Goal: Check status: Check status

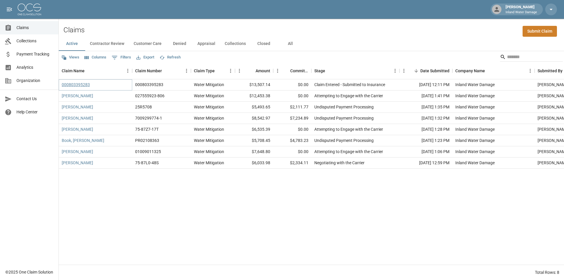
click at [78, 84] on link "000803395283" at bounding box center [76, 85] width 28 height 6
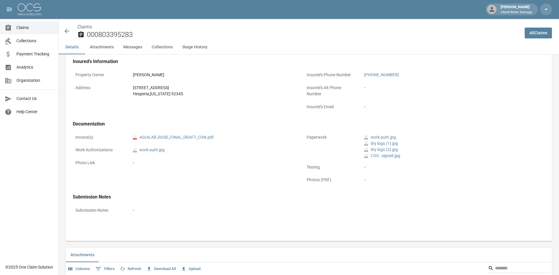
scroll to position [176, 0]
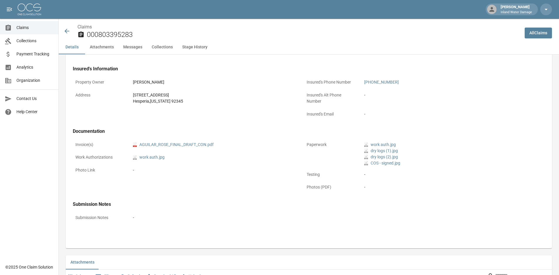
click at [24, 40] on span "Collections" at bounding box center [34, 41] width 37 height 6
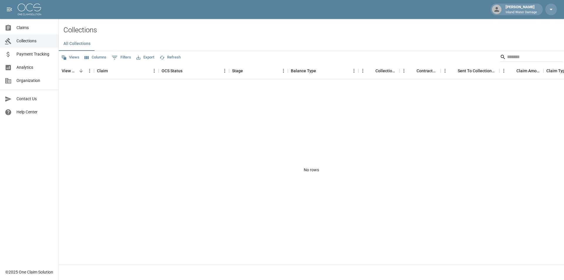
click at [29, 49] on link "Payment Tracking" at bounding box center [29, 54] width 58 height 13
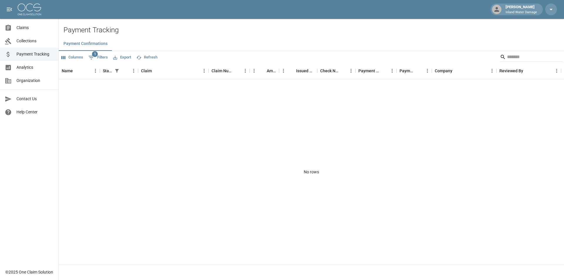
click at [26, 27] on span "Claims" at bounding box center [34, 28] width 37 height 6
